Goal: Task Accomplishment & Management: Manage account settings

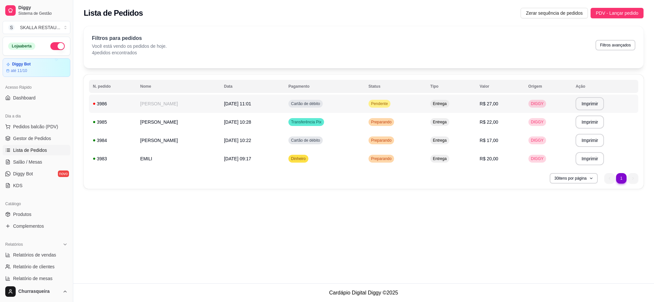
click at [178, 105] on td "[PERSON_NAME]" at bounding box center [178, 104] width 84 height 18
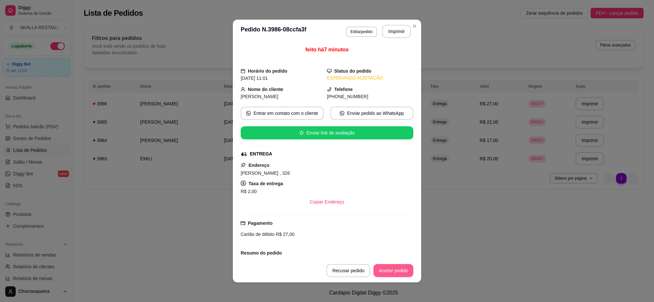
click at [399, 274] on button "Aceitar pedido" at bounding box center [393, 270] width 40 height 13
click at [399, 274] on button "Mover para preparo" at bounding box center [388, 270] width 51 height 13
click at [396, 32] on button "Imprimir" at bounding box center [396, 31] width 27 height 13
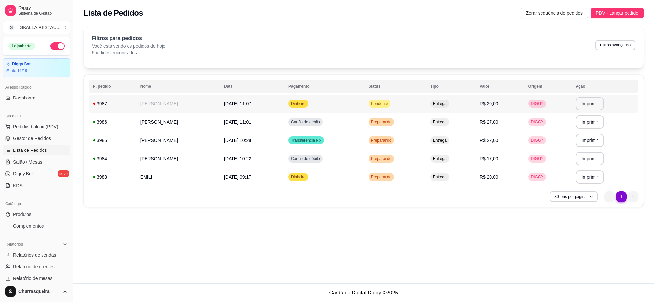
click at [204, 104] on td "[PERSON_NAME]" at bounding box center [178, 104] width 84 height 18
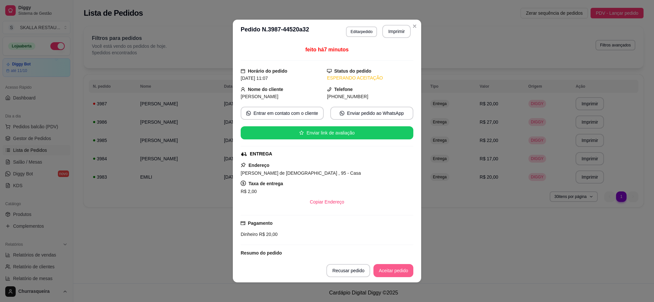
click at [400, 269] on button "Aceitar pedido" at bounding box center [393, 270] width 40 height 13
click at [400, 269] on button "Mover para preparo" at bounding box center [388, 270] width 51 height 13
click at [384, 30] on button "Imprimir" at bounding box center [396, 31] width 27 height 13
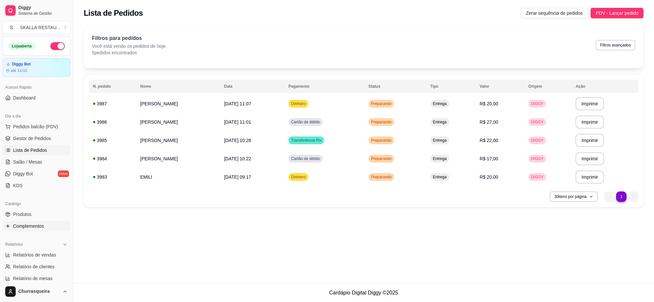
click at [35, 227] on span "Complementos" at bounding box center [28, 226] width 31 height 7
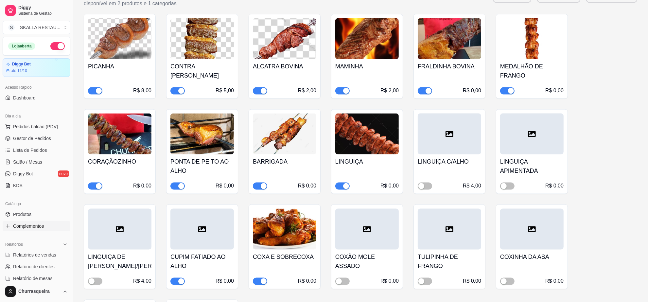
scroll to position [858, 0]
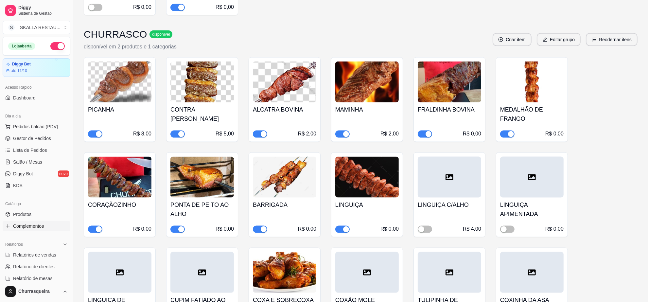
click at [535, 130] on div "R$ 0,00" at bounding box center [531, 134] width 63 height 8
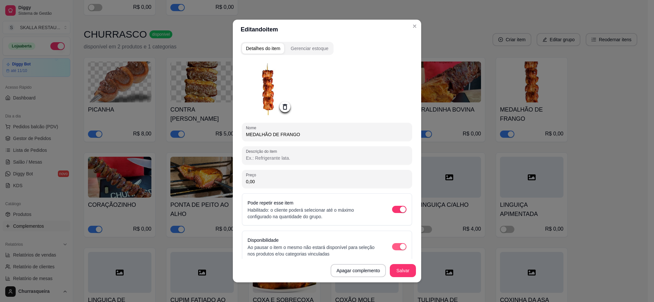
click at [400, 249] on div "button" at bounding box center [403, 247] width 6 height 6
click at [407, 270] on button "Salvar" at bounding box center [403, 270] width 26 height 13
click at [409, 271] on button "Salvar" at bounding box center [403, 270] width 26 height 13
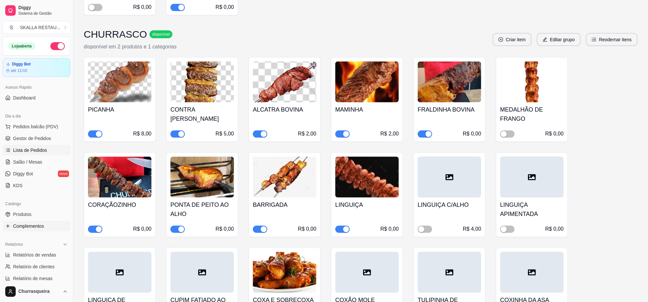
click at [33, 148] on span "Lista de Pedidos" at bounding box center [30, 150] width 34 height 7
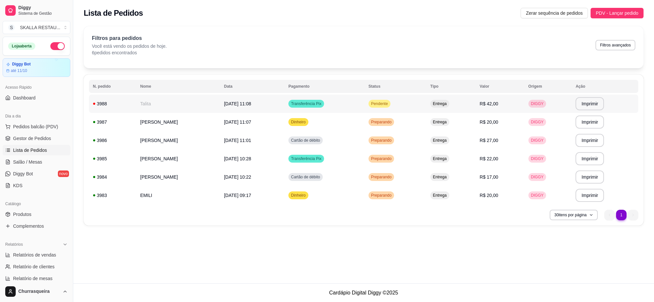
click at [263, 107] on td "[DATE] 11:08" at bounding box center [252, 104] width 64 height 18
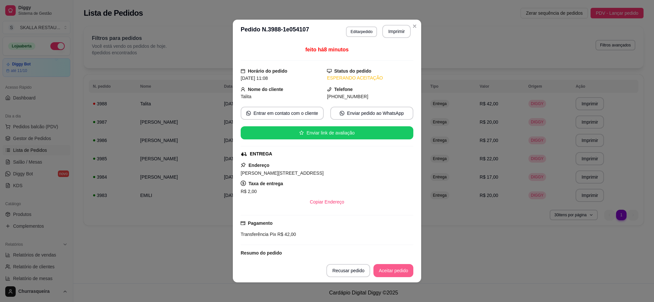
click at [398, 271] on button "Aceitar pedido" at bounding box center [393, 270] width 40 height 13
click at [398, 271] on button "Mover para preparo" at bounding box center [388, 270] width 51 height 13
click at [392, 36] on button "Imprimir" at bounding box center [396, 31] width 28 height 13
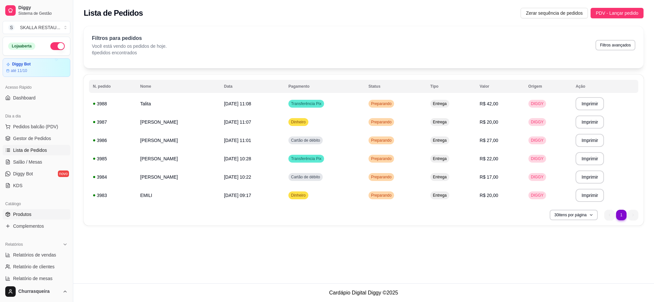
click at [30, 215] on span "Produtos" at bounding box center [22, 214] width 18 height 7
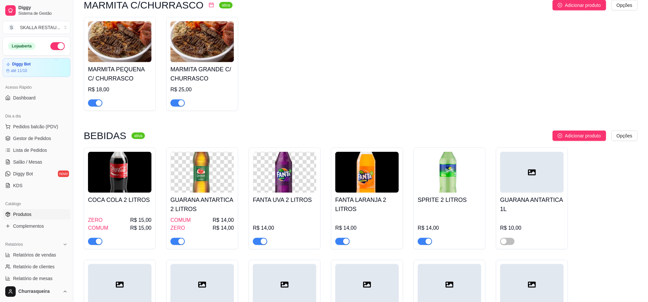
scroll to position [450, 0]
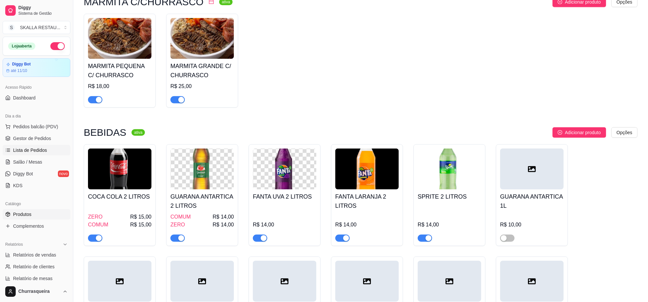
click at [15, 154] on link "Lista de Pedidos" at bounding box center [37, 150] width 68 height 10
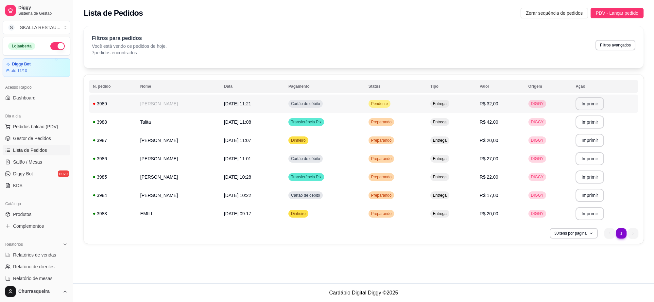
click at [285, 107] on td "[DATE] 11:21" at bounding box center [252, 104] width 64 height 18
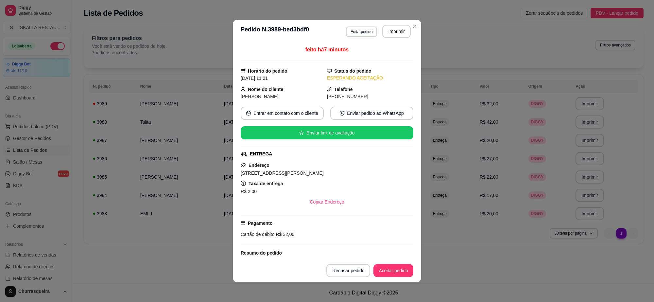
scroll to position [204, 0]
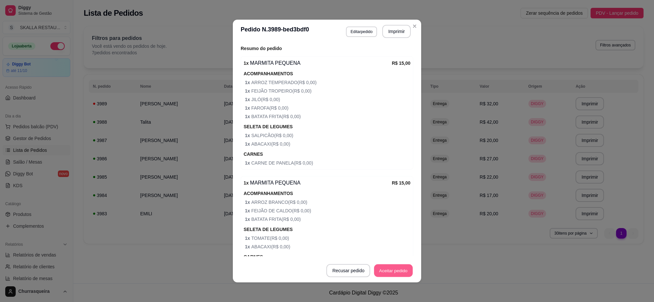
click at [390, 274] on button "Aceitar pedido" at bounding box center [393, 270] width 39 height 13
click at [390, 274] on button "Mover para preparo" at bounding box center [387, 270] width 49 height 13
click at [401, 33] on button "Imprimir" at bounding box center [396, 31] width 27 height 13
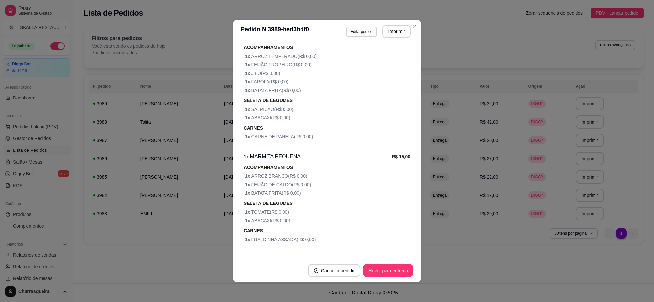
scroll to position [245, 0]
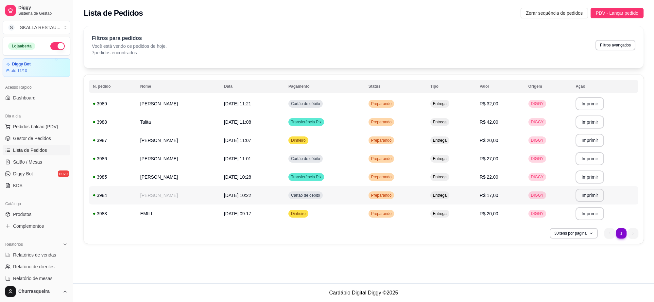
click at [206, 199] on td "[PERSON_NAME]" at bounding box center [178, 195] width 84 height 18
click at [208, 209] on td "EMILI" at bounding box center [178, 213] width 84 height 18
click at [373, 270] on button "Mover para entrega" at bounding box center [388, 270] width 50 height 13
click at [186, 173] on td "[PERSON_NAME]" at bounding box center [178, 177] width 84 height 18
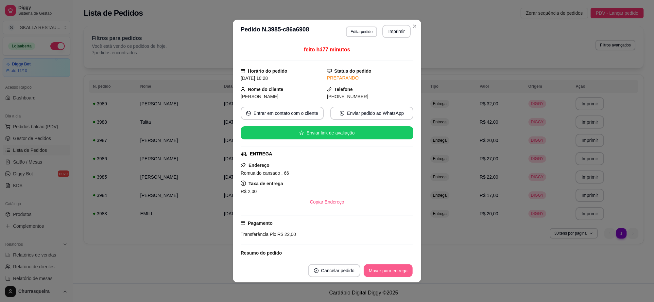
click at [396, 275] on button "Mover para entrega" at bounding box center [388, 270] width 49 height 13
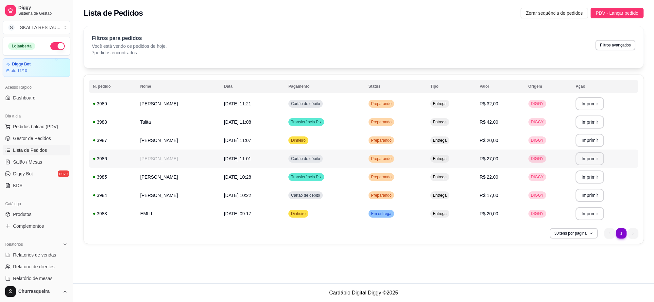
click at [394, 161] on div "Preparando" at bounding box center [382, 159] width 26 height 8
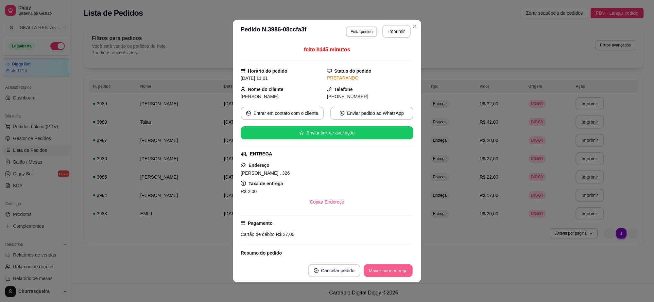
click at [376, 275] on button "Mover para entrega" at bounding box center [388, 270] width 49 height 13
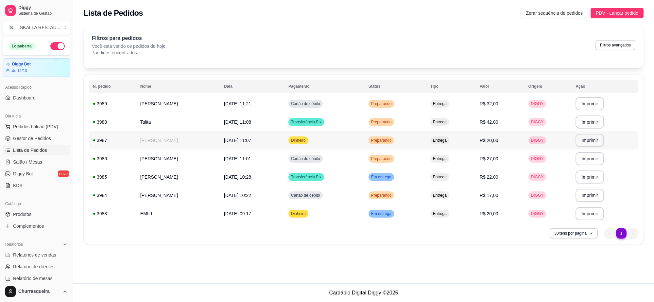
click at [393, 141] on span "Preparando" at bounding box center [381, 140] width 23 height 5
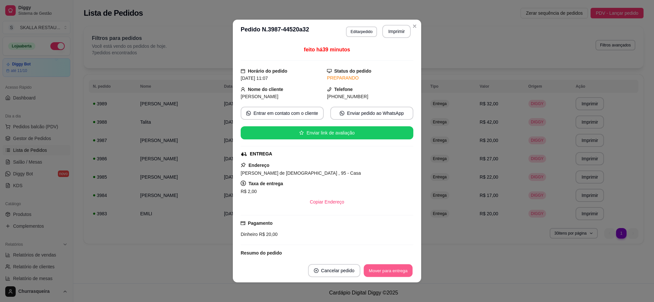
click at [385, 273] on button "Mover para entrega" at bounding box center [388, 270] width 49 height 13
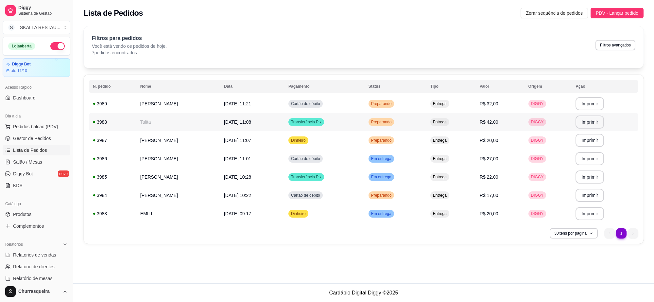
click at [393, 124] on span "Preparando" at bounding box center [381, 121] width 23 height 5
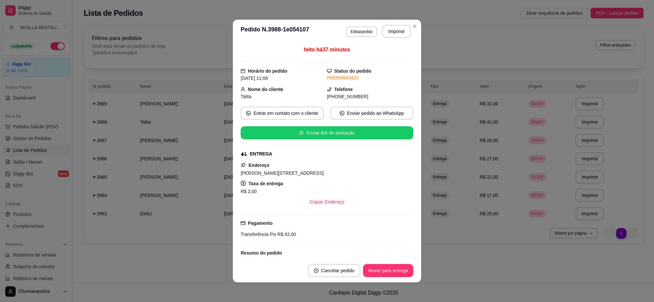
click at [388, 263] on footer "Cancelar pedido Mover para entrega" at bounding box center [327, 271] width 188 height 24
click at [389, 268] on button "Mover para entrega" at bounding box center [388, 270] width 50 height 13
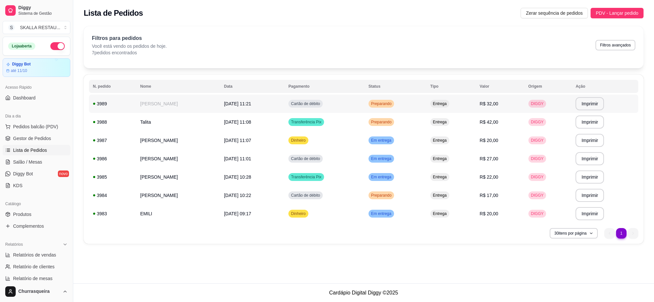
click at [422, 107] on td "Preparando" at bounding box center [396, 104] width 62 height 18
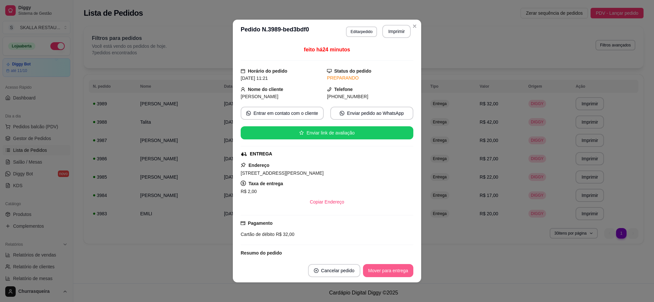
click at [397, 269] on button "Mover para entrega" at bounding box center [388, 270] width 50 height 13
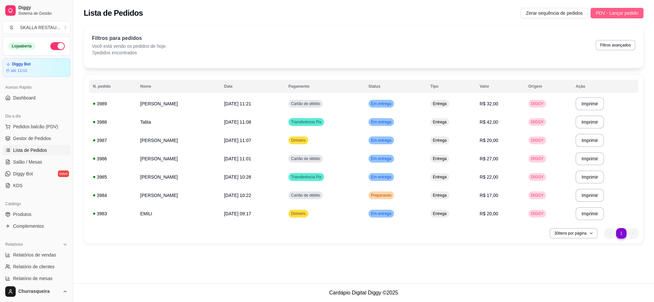
click at [611, 13] on span "PDV - Lançar pedido" at bounding box center [617, 12] width 43 height 7
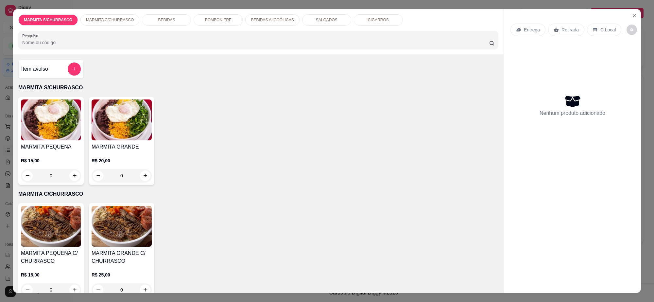
click at [137, 142] on div "MARMITA GRANDE R$ 20,00 0" at bounding box center [121, 141] width 65 height 88
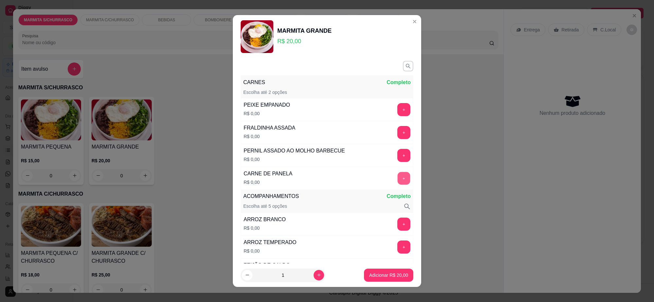
click at [398, 181] on button "+" at bounding box center [404, 178] width 13 height 13
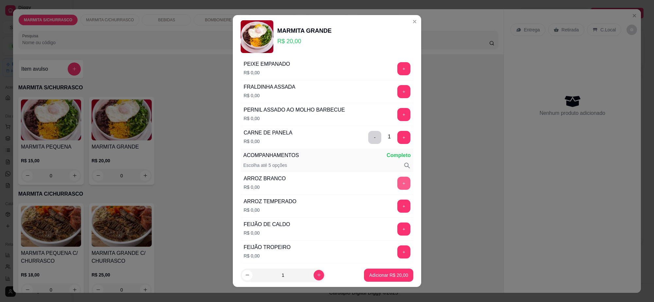
click at [397, 186] on button "+" at bounding box center [403, 183] width 13 height 13
click at [397, 229] on button "+" at bounding box center [403, 228] width 13 height 13
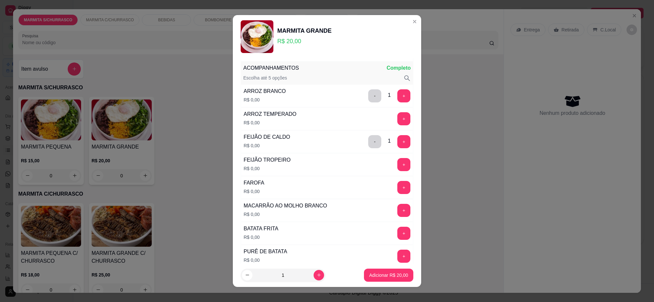
scroll to position [164, 0]
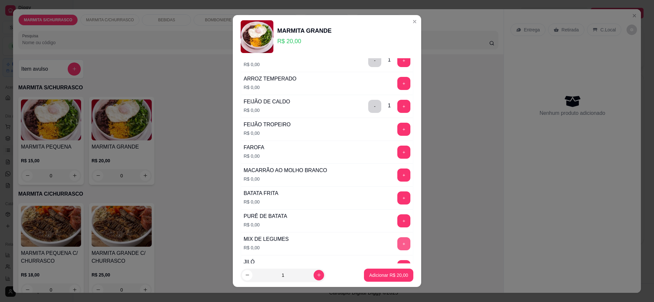
click at [397, 244] on button "+" at bounding box center [403, 243] width 13 height 13
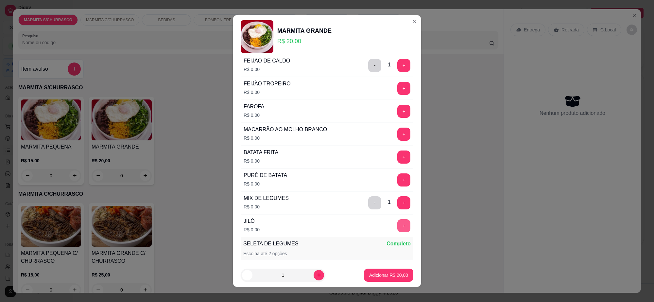
click at [397, 230] on button "+" at bounding box center [403, 225] width 13 height 13
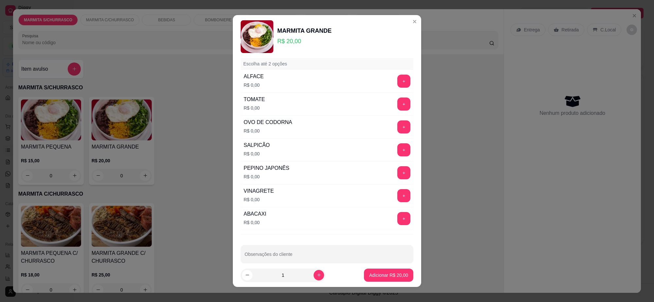
scroll to position [406, 0]
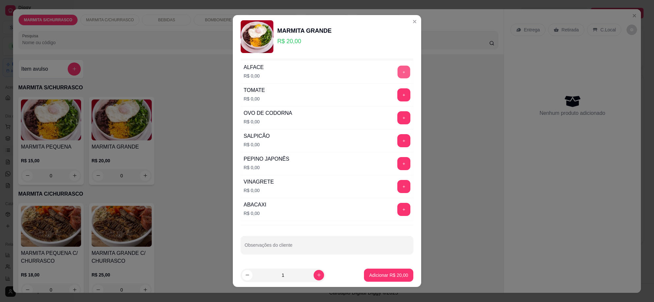
click at [398, 71] on button "+" at bounding box center [404, 71] width 13 height 13
click at [397, 95] on button "+" at bounding box center [403, 94] width 13 height 13
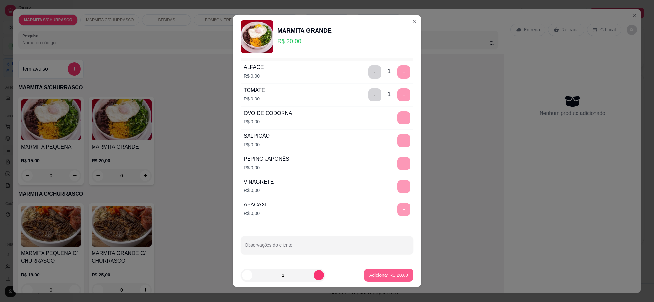
click at [392, 276] on p "Adicionar R$ 20,00" at bounding box center [388, 275] width 39 height 7
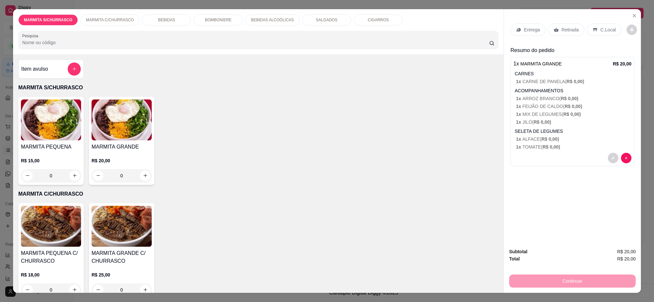
click at [525, 29] on p "Entrega" at bounding box center [532, 29] width 16 height 7
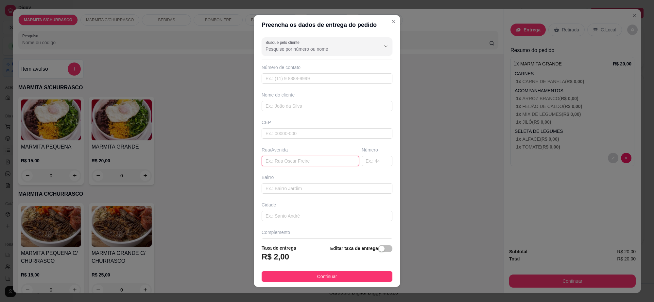
click at [292, 164] on input "text" at bounding box center [310, 161] width 97 height 10
type input "l"
type input "a"
type input "skalla centro"
click at [320, 102] on input "text" at bounding box center [327, 106] width 131 height 10
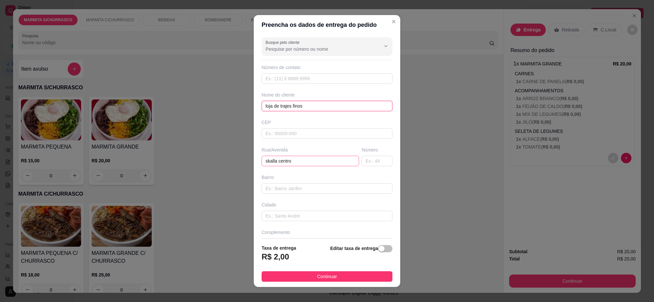
type input "loja de trajes finos"
click at [307, 164] on input "skalla centro" at bounding box center [310, 161] width 97 height 10
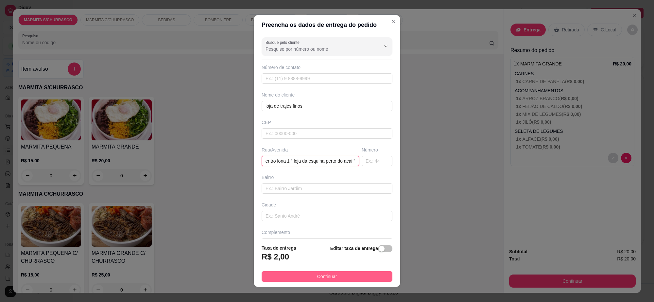
type input "skalla centro lona 1 " loja da esquina perto do acai ""
click at [356, 275] on button "Continuar" at bounding box center [327, 276] width 131 height 10
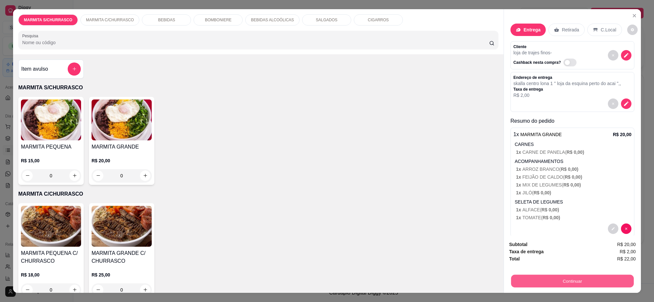
click at [597, 284] on button "Continuar" at bounding box center [572, 281] width 123 height 13
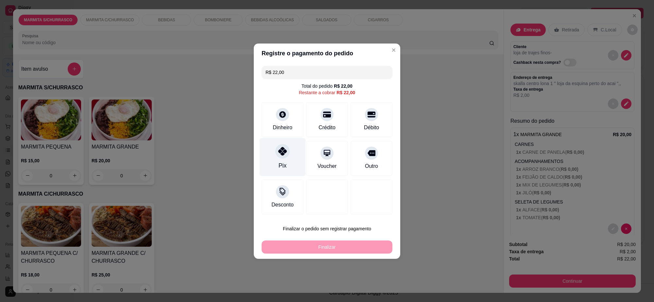
click at [272, 157] on div "Pix" at bounding box center [283, 157] width 46 height 38
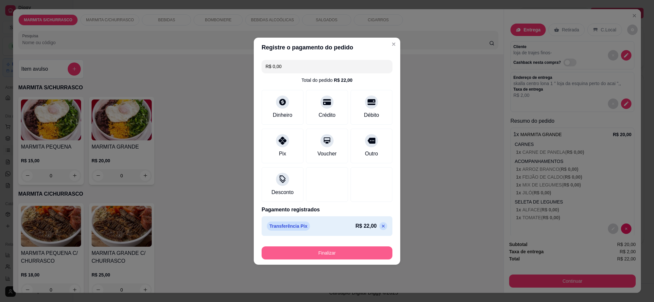
click at [372, 249] on button "Finalizar" at bounding box center [327, 252] width 131 height 13
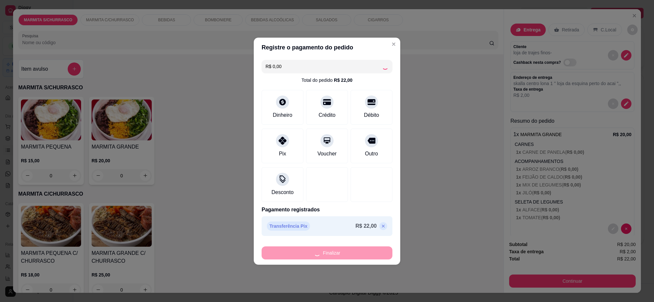
type input "-R$ 22,00"
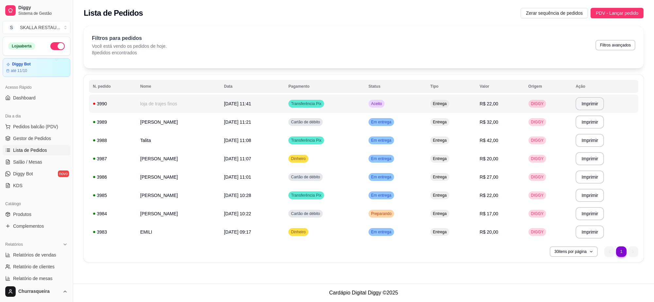
click at [397, 97] on td "Aceito" at bounding box center [396, 104] width 62 height 18
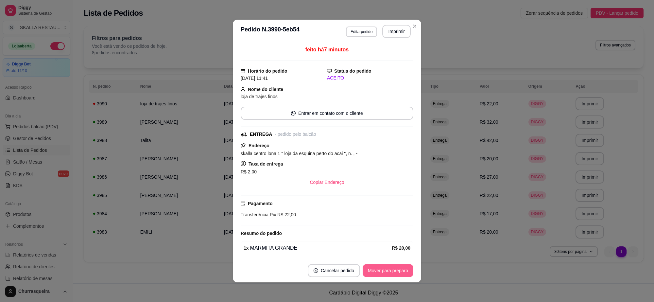
click at [396, 269] on button "Mover para preparo" at bounding box center [388, 270] width 51 height 13
click at [391, 29] on button "Imprimir" at bounding box center [396, 31] width 28 height 13
click at [418, 28] on header "**********" at bounding box center [327, 32] width 188 height 24
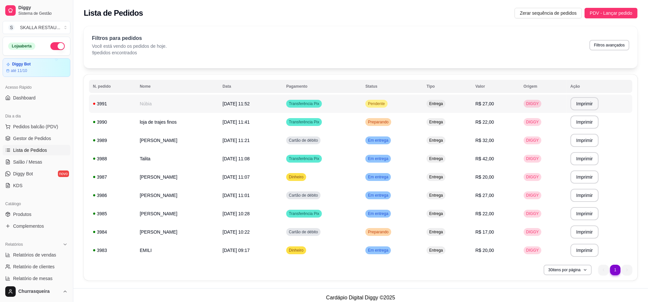
click at [343, 109] on td "Transferência Pix" at bounding box center [321, 104] width 79 height 18
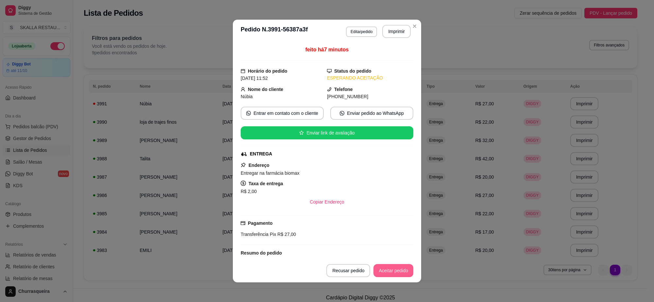
click at [389, 272] on button "Aceitar pedido" at bounding box center [393, 270] width 40 height 13
click at [398, 30] on button "Imprimir" at bounding box center [396, 31] width 28 height 13
click at [396, 274] on button "Mover para preparo" at bounding box center [388, 270] width 51 height 13
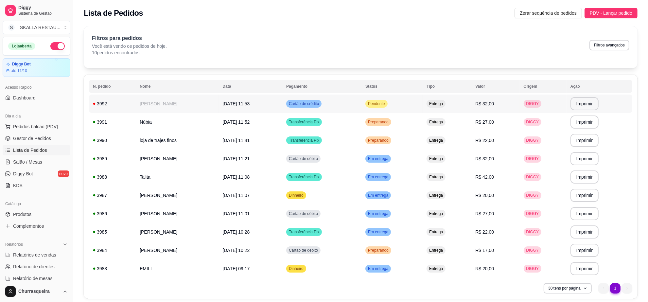
click at [282, 108] on td "[DATE] 11:53" at bounding box center [250, 104] width 64 height 18
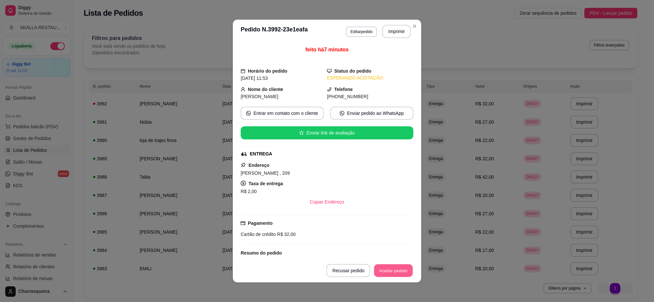
click at [394, 271] on button "Aceitar pedido" at bounding box center [393, 270] width 39 height 13
click at [393, 30] on button "Imprimir" at bounding box center [396, 31] width 28 height 13
click at [388, 270] on button "Mover para preparo" at bounding box center [388, 270] width 51 height 13
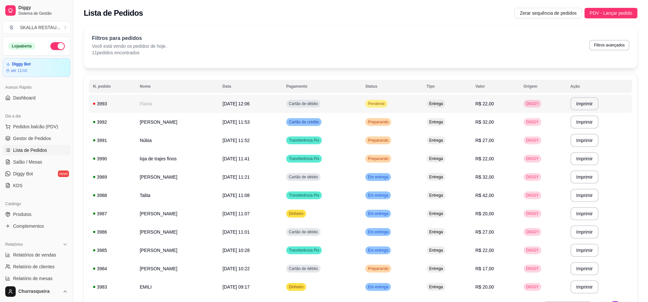
click at [393, 100] on td "Pendente" at bounding box center [391, 104] width 61 height 18
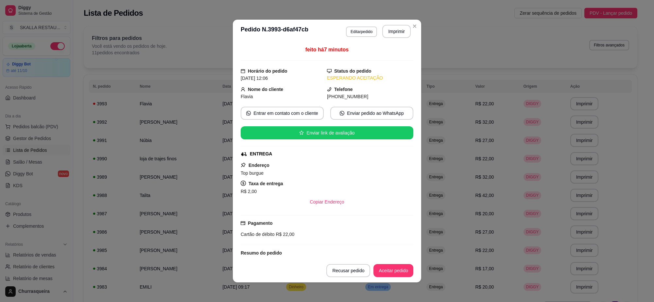
click at [399, 263] on footer "Recusar pedido Aceitar pedido" at bounding box center [327, 271] width 188 height 24
click at [396, 267] on button "Aceitar pedido" at bounding box center [393, 270] width 39 height 13
click at [390, 30] on button "Imprimir" at bounding box center [396, 31] width 28 height 13
click at [397, 268] on button "Mover para preparo" at bounding box center [388, 270] width 51 height 13
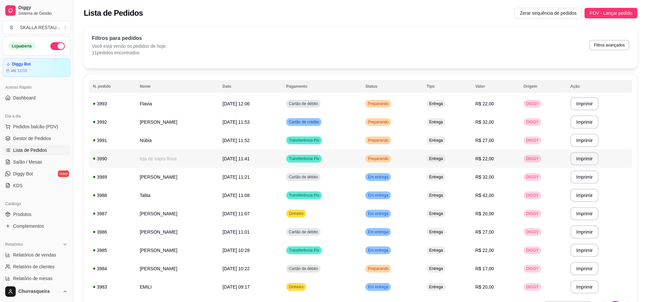
click at [421, 167] on td "Preparando" at bounding box center [391, 158] width 61 height 18
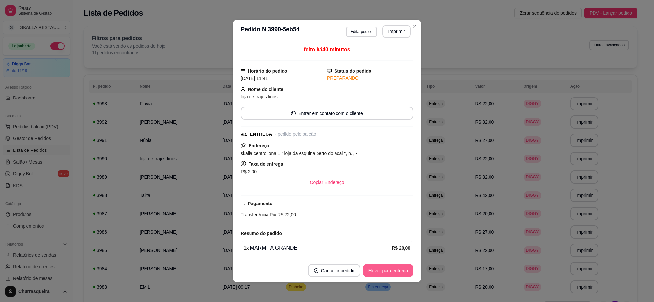
click at [396, 265] on button "Mover para entrega" at bounding box center [388, 270] width 50 height 13
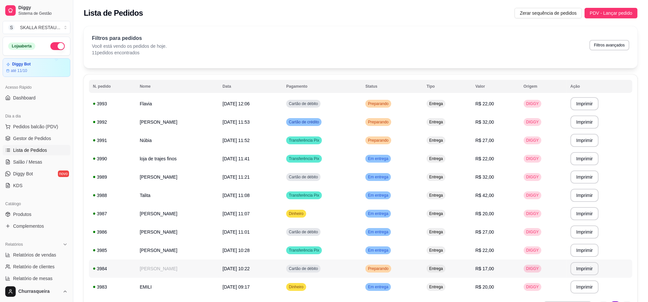
click at [423, 273] on td "Preparando" at bounding box center [391, 268] width 61 height 18
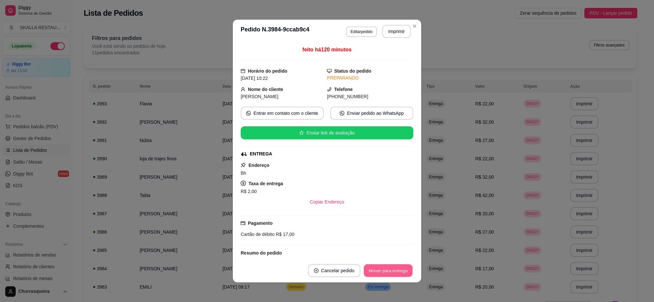
click at [406, 277] on div "Mover para entrega" at bounding box center [388, 270] width 50 height 13
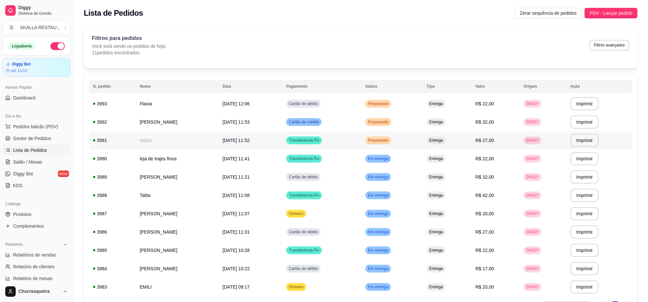
click at [405, 135] on td "Preparando" at bounding box center [391, 140] width 61 height 18
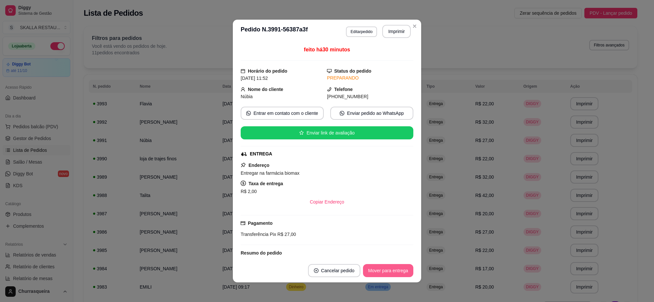
click at [393, 270] on button "Mover para entrega" at bounding box center [388, 270] width 50 height 13
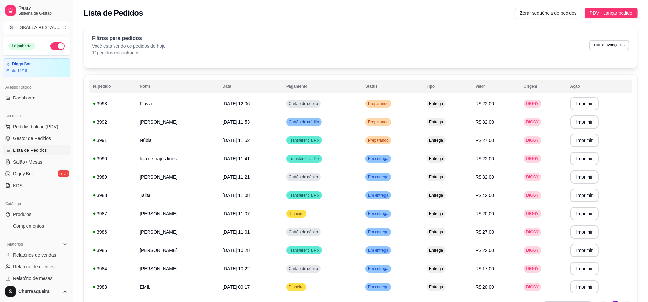
click at [411, 20] on div "Lista de Pedidos Zerar sequência de pedidos PDV - Lançar pedido" at bounding box center [360, 11] width 575 height 22
click at [390, 123] on span "Preparando" at bounding box center [378, 121] width 23 height 5
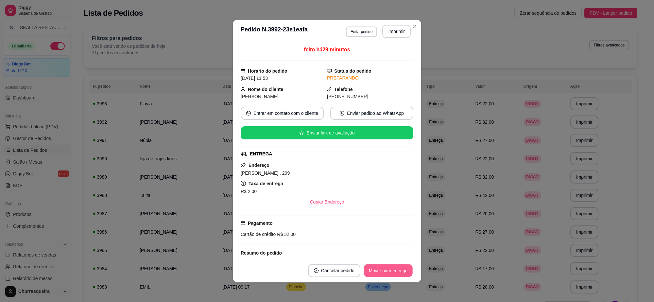
click at [386, 272] on button "Mover para entrega" at bounding box center [388, 270] width 49 height 13
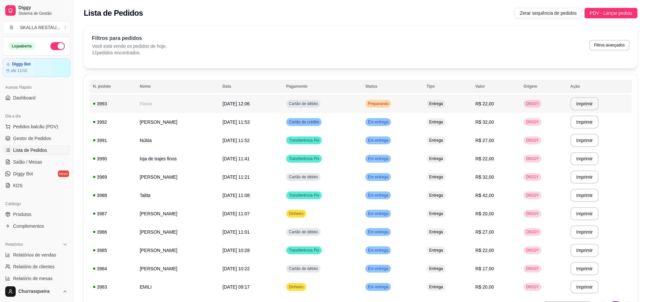
click at [390, 103] on span "Preparando" at bounding box center [378, 103] width 23 height 5
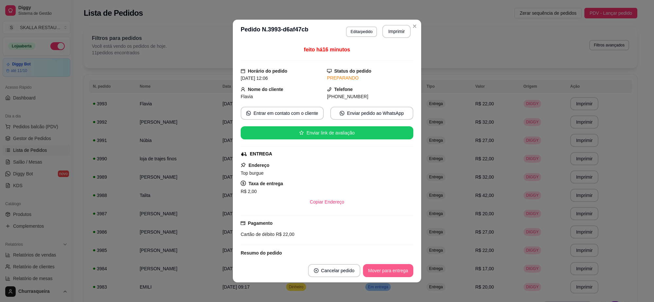
click at [392, 270] on button "Mover para entrega" at bounding box center [388, 270] width 50 height 13
click at [408, 21] on header "**********" at bounding box center [327, 32] width 188 height 24
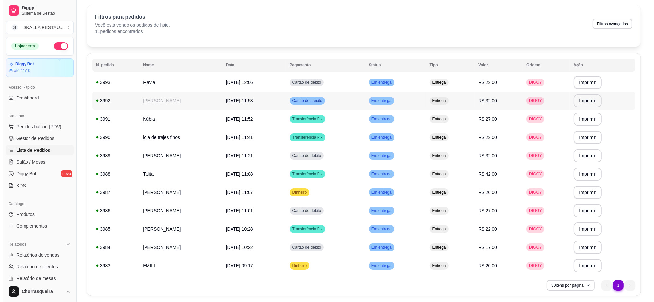
scroll to position [41, 0]
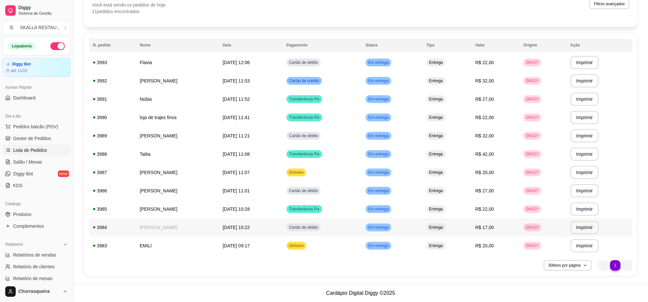
click at [213, 223] on td "[PERSON_NAME]" at bounding box center [177, 227] width 83 height 18
click at [179, 228] on td "[PERSON_NAME]" at bounding box center [177, 227] width 83 height 18
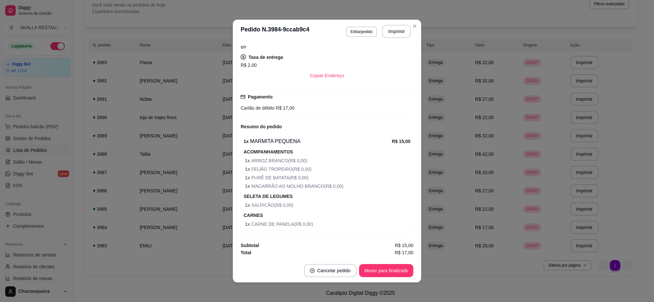
scroll to position [1, 0]
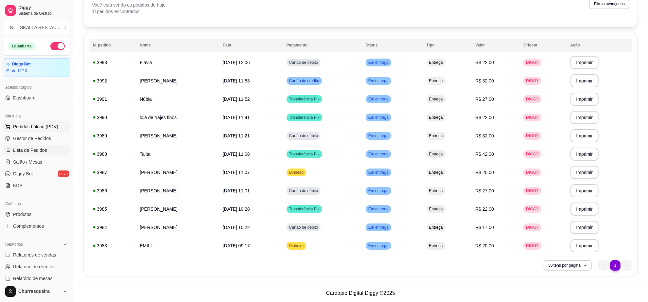
click at [44, 124] on span "Pedidos balcão (PDV)" at bounding box center [35, 126] width 45 height 7
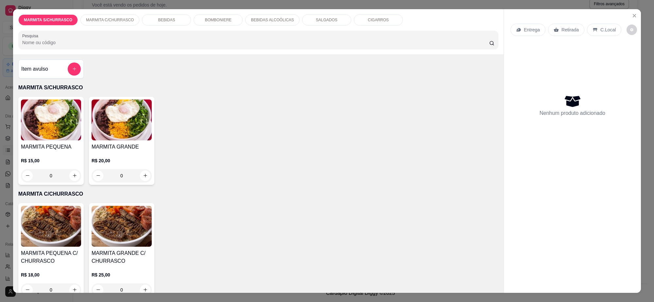
click at [58, 258] on h4 "MARMITA PEQUENA C/ CHURRASCO" at bounding box center [51, 257] width 60 height 16
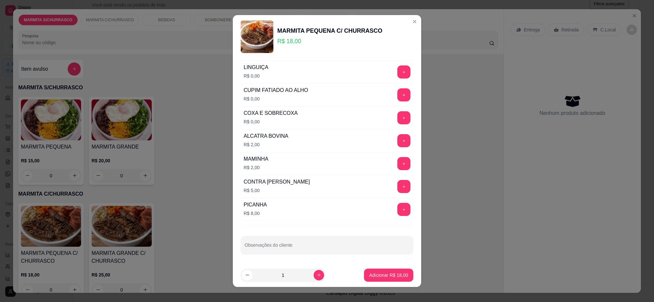
scroll to position [568, 0]
click at [397, 185] on button "+" at bounding box center [403, 186] width 13 height 13
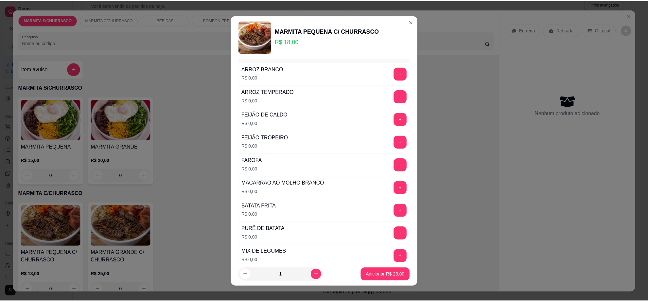
scroll to position [0, 0]
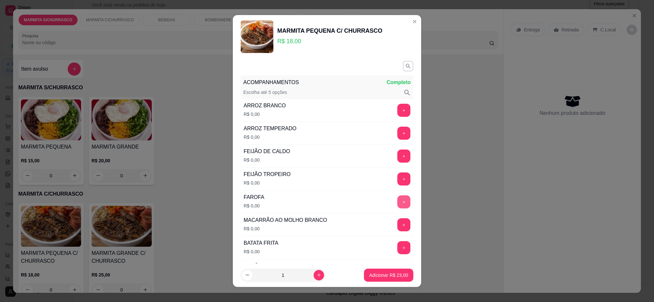
click at [397, 204] on button "+" at bounding box center [403, 201] width 13 height 13
click at [372, 274] on p "Adicionar R$ 23,00" at bounding box center [388, 275] width 39 height 7
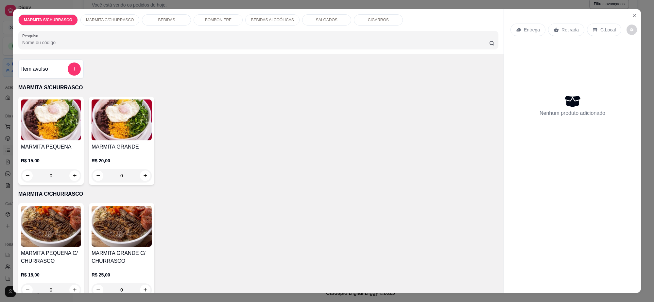
click at [35, 251] on h4 "MARMITA PEQUENA C/ CHURRASCO" at bounding box center [51, 257] width 60 height 16
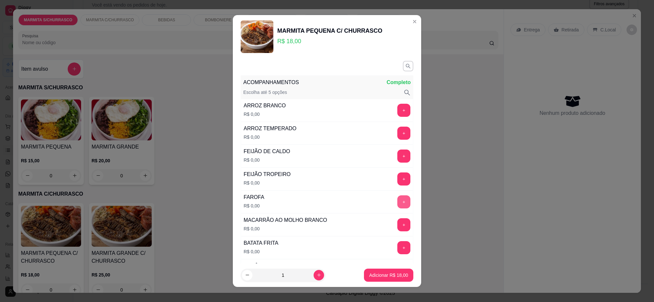
click at [397, 203] on button "+" at bounding box center [403, 201] width 13 height 13
click at [391, 275] on p "Adicionar R$ 18,00" at bounding box center [388, 275] width 39 height 7
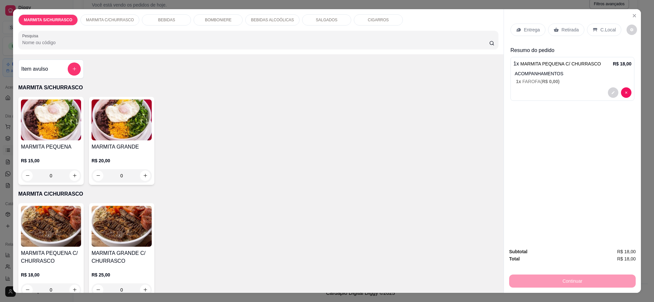
click at [530, 29] on p "Entrega" at bounding box center [532, 29] width 16 height 7
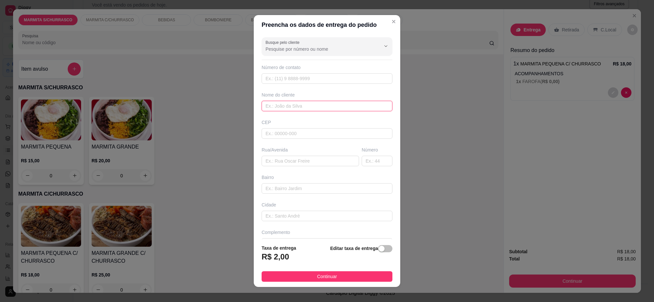
click at [292, 107] on input "text" at bounding box center [327, 106] width 131 height 10
type input "talita"
click at [299, 138] on input "text" at bounding box center [327, 133] width 131 height 10
click at [304, 76] on input "text" at bounding box center [327, 78] width 131 height 10
paste input "[PHONE_NUMBER]"
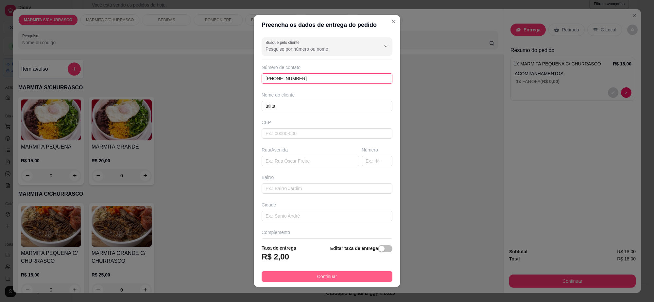
type input "[PHONE_NUMBER]"
click at [351, 276] on button "Continuar" at bounding box center [327, 276] width 131 height 10
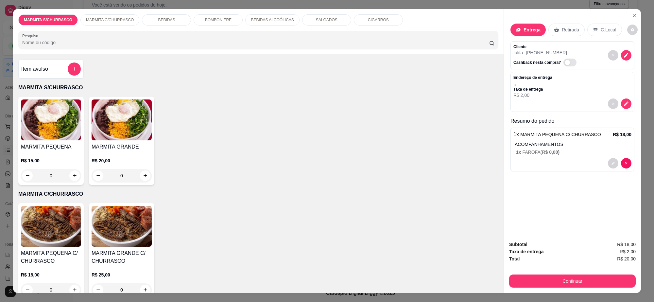
click at [532, 30] on p "Entrega" at bounding box center [532, 29] width 17 height 7
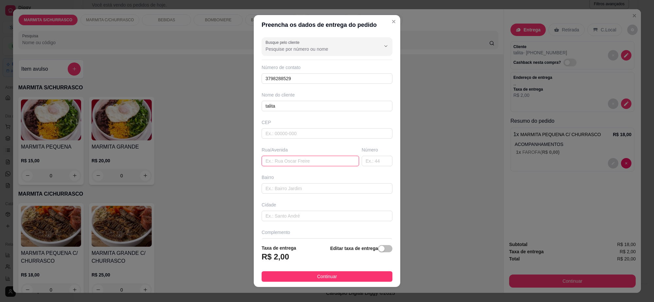
click at [295, 162] on input "text" at bounding box center [310, 161] width 97 height 10
paste input "Dr [PERSON_NAME] 103"
type input "Dr [PERSON_NAME] 103"
click at [342, 280] on button "Continuar" at bounding box center [327, 276] width 131 height 10
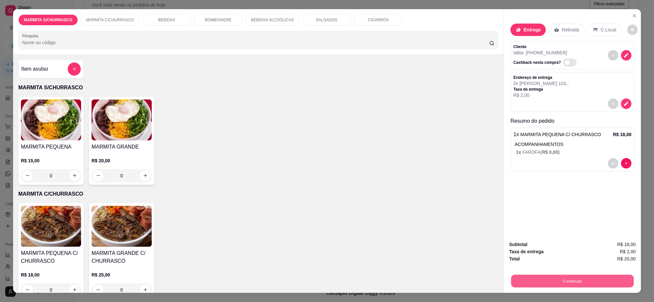
click at [557, 280] on button "Continuar" at bounding box center [572, 281] width 123 height 13
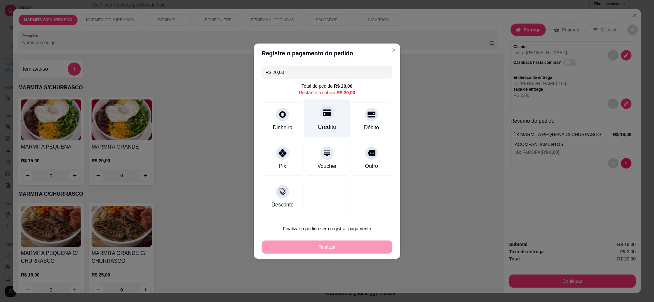
click at [334, 123] on div "Crédito" at bounding box center [327, 118] width 46 height 38
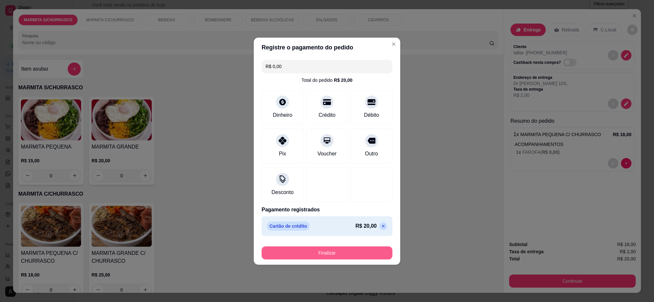
click at [356, 250] on button "Finalizar" at bounding box center [327, 252] width 131 height 13
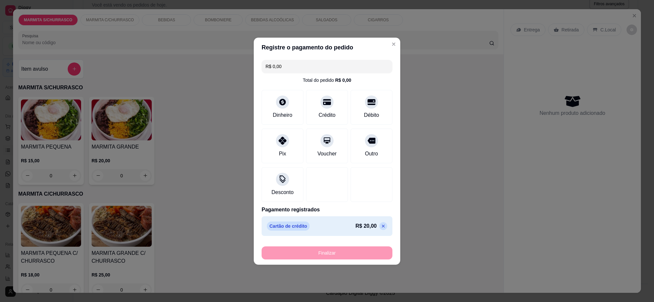
type input "-R$ 20,00"
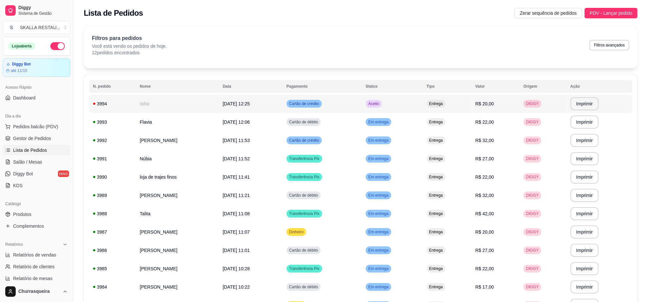
click at [362, 102] on td "Cartão de crédito" at bounding box center [322, 104] width 79 height 18
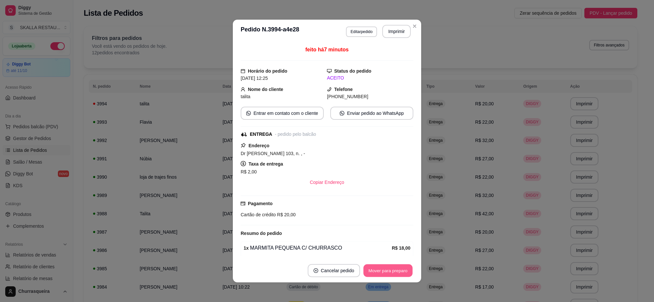
click at [385, 277] on div "Mover para preparo" at bounding box center [388, 270] width 51 height 13
click at [389, 31] on button "Imprimir" at bounding box center [396, 31] width 28 height 13
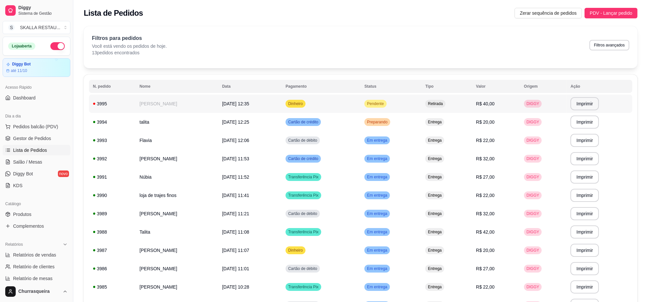
click at [354, 101] on td "Dinheiro" at bounding box center [321, 104] width 79 height 18
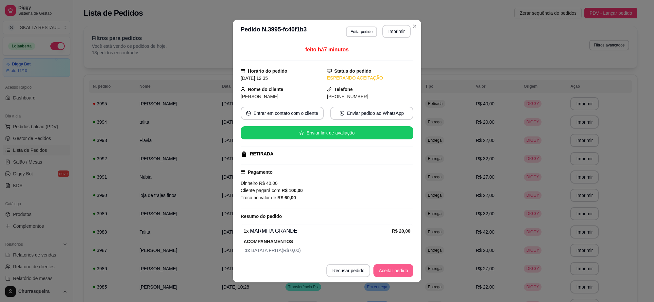
click at [383, 272] on button "Aceitar pedido" at bounding box center [393, 270] width 40 height 13
click at [388, 37] on button "Imprimir" at bounding box center [396, 31] width 28 height 13
click at [382, 267] on button "Mover para preparo" at bounding box center [388, 270] width 51 height 13
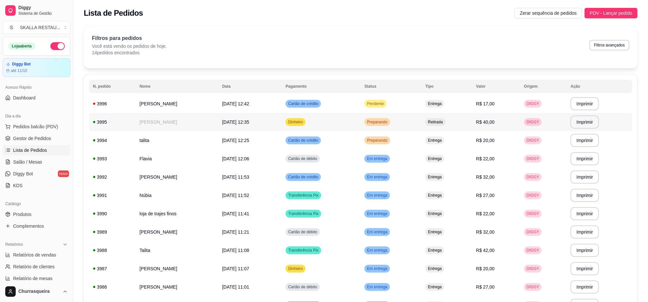
click at [385, 103] on span "Pendente" at bounding box center [375, 103] width 19 height 5
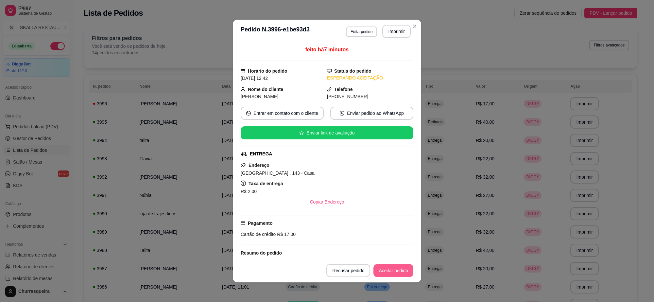
click at [402, 272] on button "Aceitar pedido" at bounding box center [393, 270] width 40 height 13
click at [399, 32] on button "Imprimir" at bounding box center [396, 31] width 28 height 13
click at [398, 271] on button "Mover para preparo" at bounding box center [388, 270] width 51 height 13
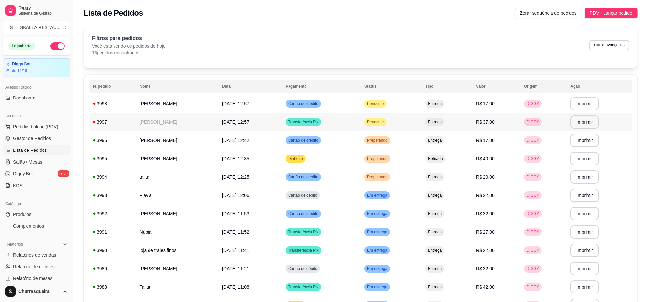
click at [421, 120] on td "Pendente" at bounding box center [390, 122] width 61 height 18
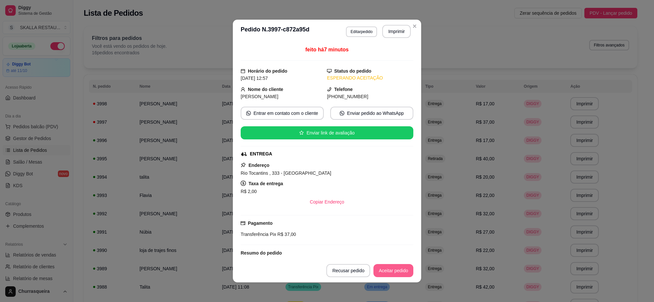
click at [385, 267] on button "Aceitar pedido" at bounding box center [393, 270] width 40 height 13
click at [394, 27] on button "Imprimir" at bounding box center [396, 31] width 28 height 13
click at [398, 270] on button "Mover para preparo" at bounding box center [388, 270] width 51 height 13
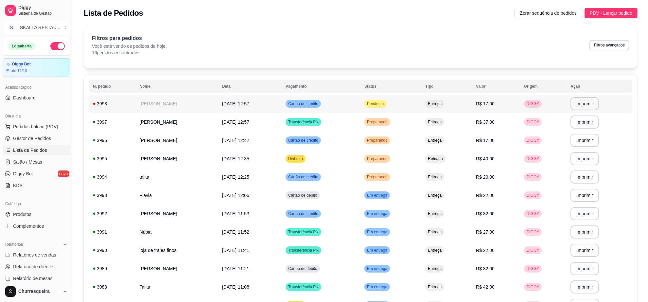
click at [385, 105] on span "Pendente" at bounding box center [375, 103] width 19 height 5
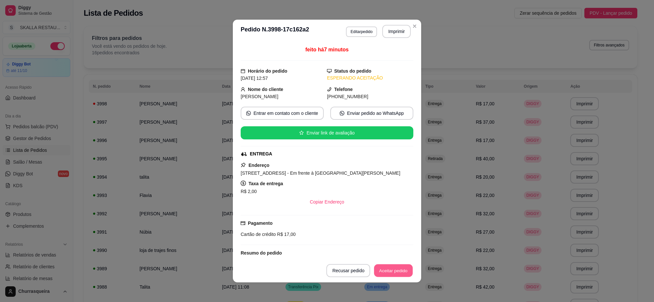
click at [394, 266] on button "Aceitar pedido" at bounding box center [393, 270] width 39 height 13
click at [391, 30] on button "Imprimir" at bounding box center [396, 31] width 28 height 13
click at [396, 268] on button "Mover para preparo" at bounding box center [388, 270] width 51 height 13
click at [412, 31] on header "**********" at bounding box center [327, 32] width 188 height 24
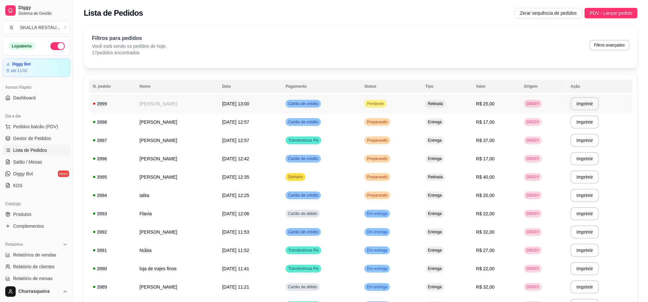
click at [421, 102] on td "Pendente" at bounding box center [390, 104] width 61 height 18
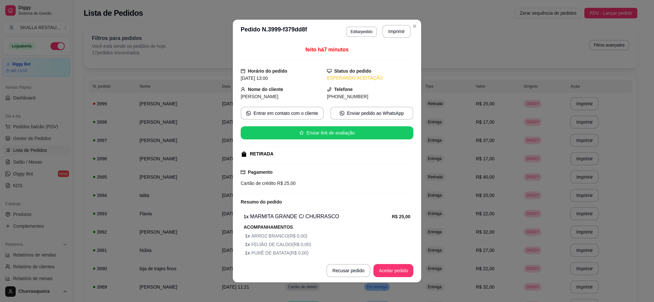
click at [388, 264] on button "Aceitar pedido" at bounding box center [393, 270] width 40 height 13
click at [398, 30] on button "Imprimir" at bounding box center [396, 31] width 28 height 13
click at [382, 268] on button "Mover para preparo" at bounding box center [388, 270] width 51 height 13
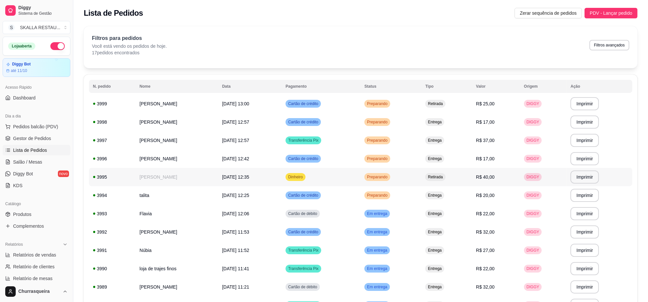
click at [196, 185] on td "[PERSON_NAME]" at bounding box center [177, 177] width 82 height 18
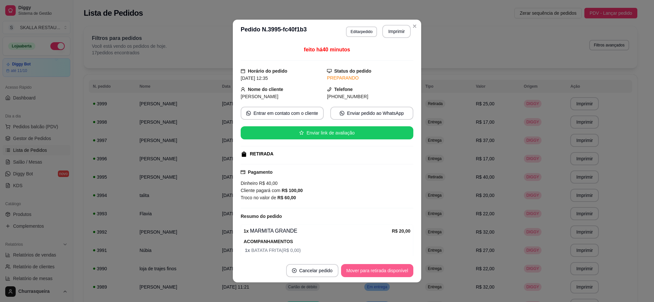
click at [386, 265] on button "Mover para retirada disponível" at bounding box center [377, 270] width 72 height 13
